Goal: Information Seeking & Learning: Learn about a topic

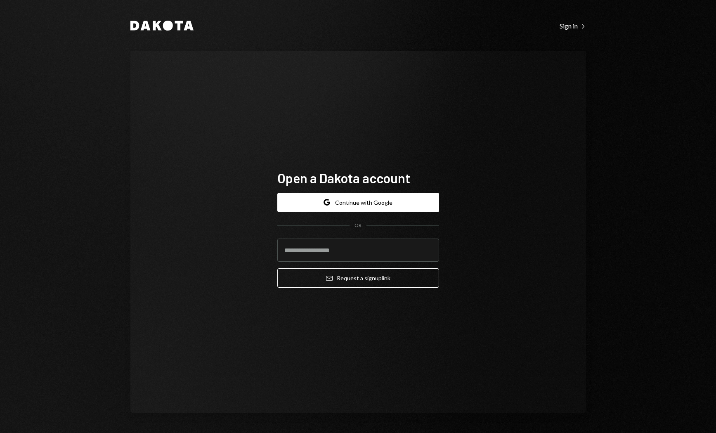
drag, startPoint x: 286, startPoint y: 142, endPoint x: 185, endPoint y: 62, distance: 128.7
click at [286, 141] on div "Open a Dakota account Google Continue with Google OR Email Request a sign up li…" at bounding box center [358, 232] width 182 height 191
click at [167, 31] on div "Dakota" at bounding box center [161, 26] width 63 height 10
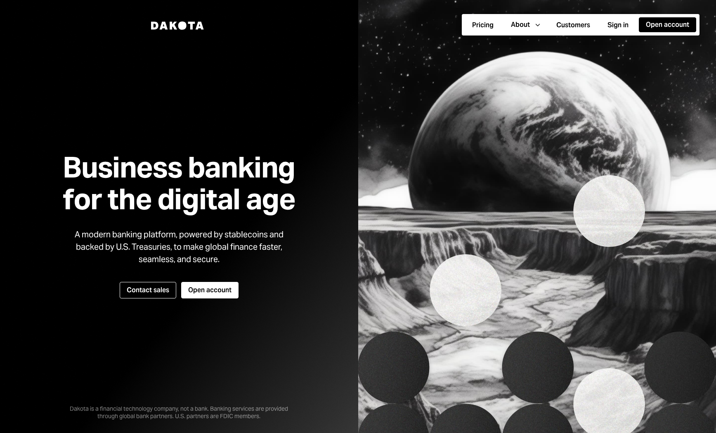
click at [462, 107] on img at bounding box center [537, 216] width 358 height 433
click at [587, 27] on button "Customers" at bounding box center [573, 25] width 48 height 15
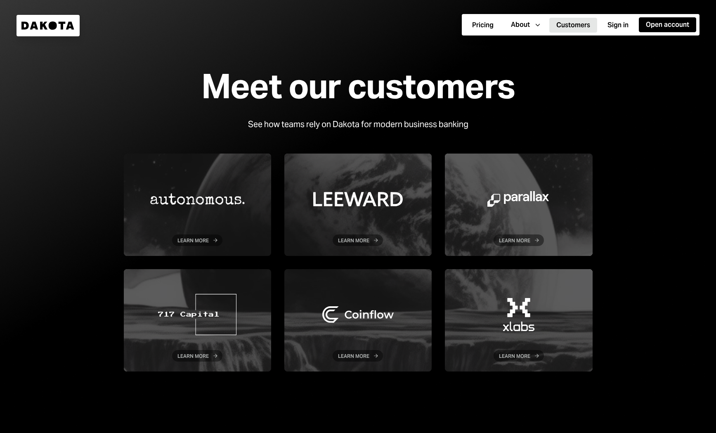
click at [582, 103] on div "Meet our customers See how teams rely on Dakota for modern business banking Lea…" at bounding box center [358, 219] width 495 height 330
click at [613, 102] on div at bounding box center [358, 219] width 716 height 439
click at [629, 117] on div at bounding box center [358, 219] width 716 height 439
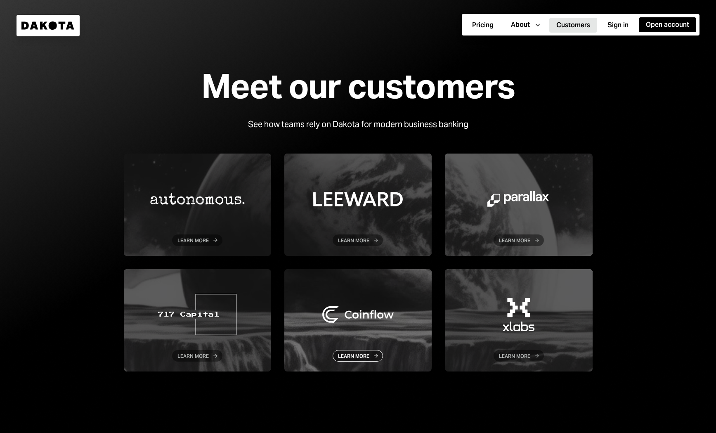
scroll to position [84, 0]
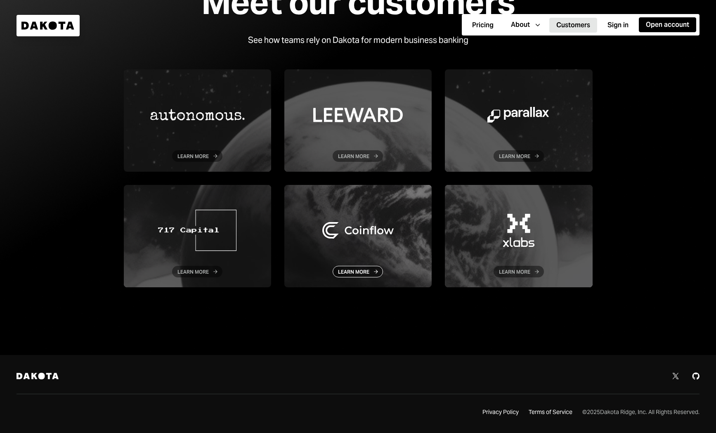
click at [384, 216] on div at bounding box center [357, 236] width 147 height 102
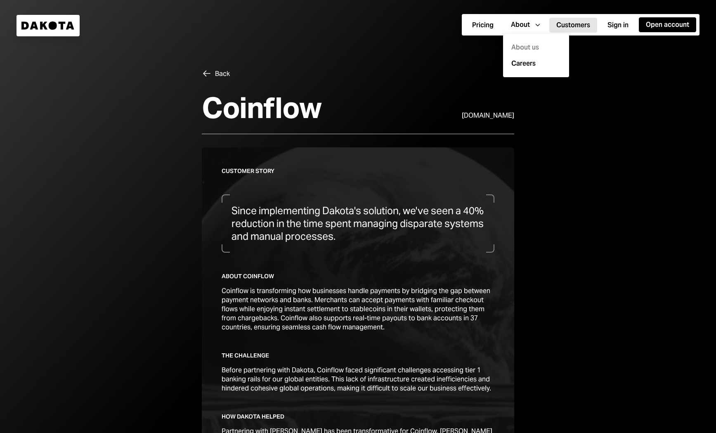
click at [526, 45] on div "About us" at bounding box center [536, 48] width 56 height 16
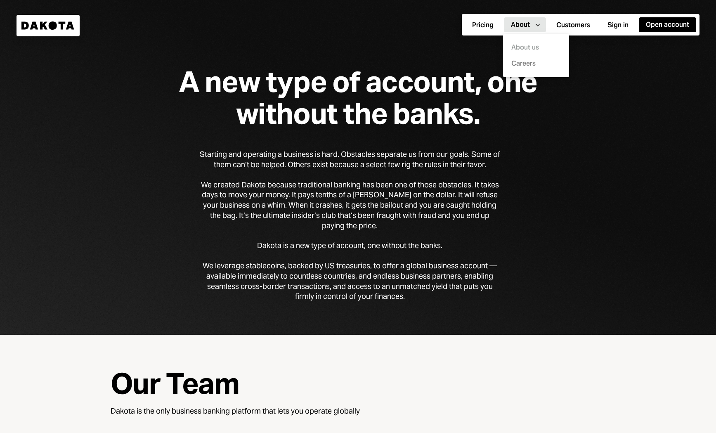
click at [528, 59] on link "Careers" at bounding box center [539, 64] width 56 height 10
